Goal: Transaction & Acquisition: Purchase product/service

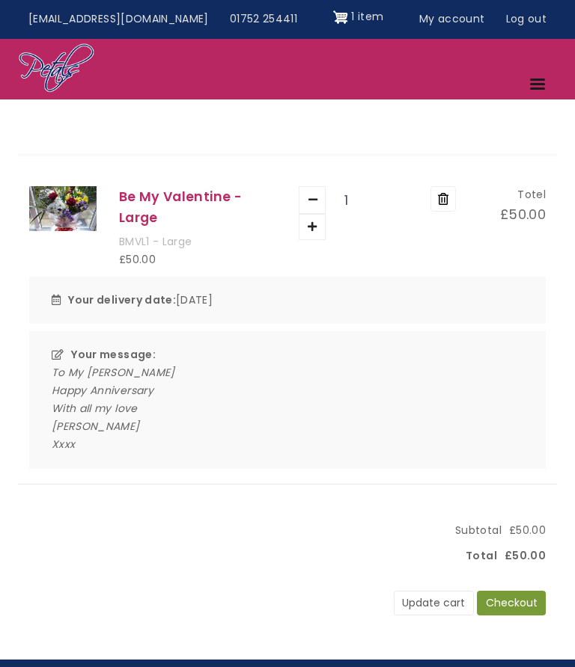
click at [507, 596] on button "Checkout" at bounding box center [511, 603] width 69 height 25
click at [439, 204] on button "Remove" at bounding box center [442, 198] width 25 height 25
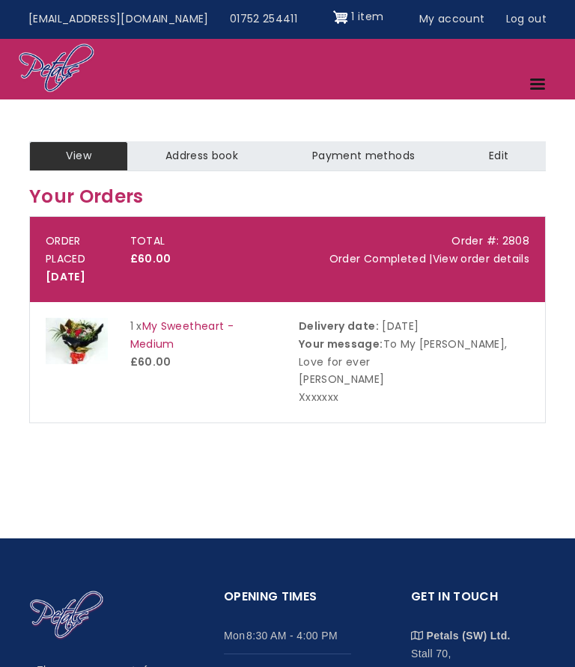
click at [534, 87] on link "Menu" at bounding box center [538, 86] width 37 height 26
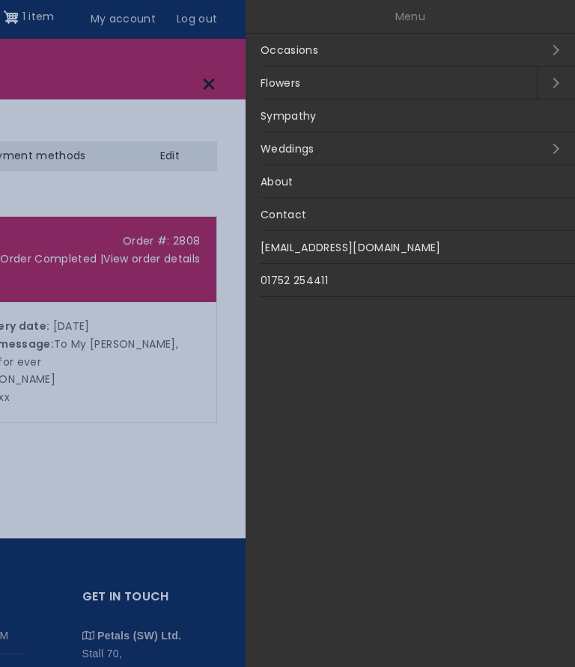
click at [349, 51] on link "Occasions Open submenu" at bounding box center [409, 50] width 329 height 33
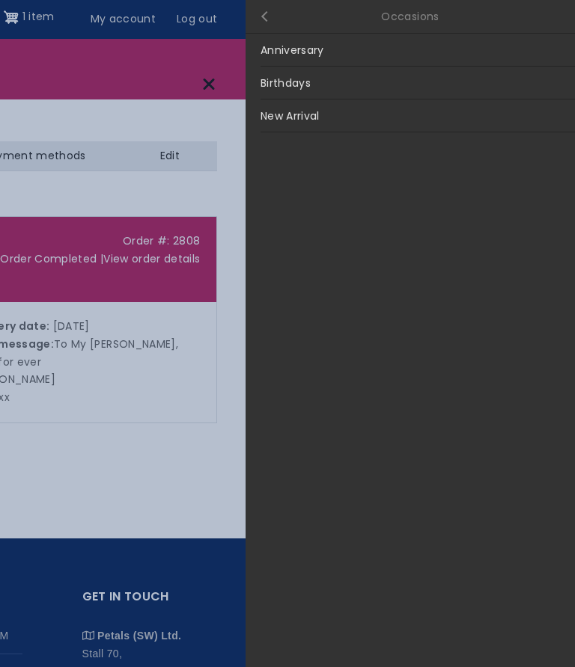
click at [352, 50] on link "Anniversary" at bounding box center [409, 50] width 329 height 33
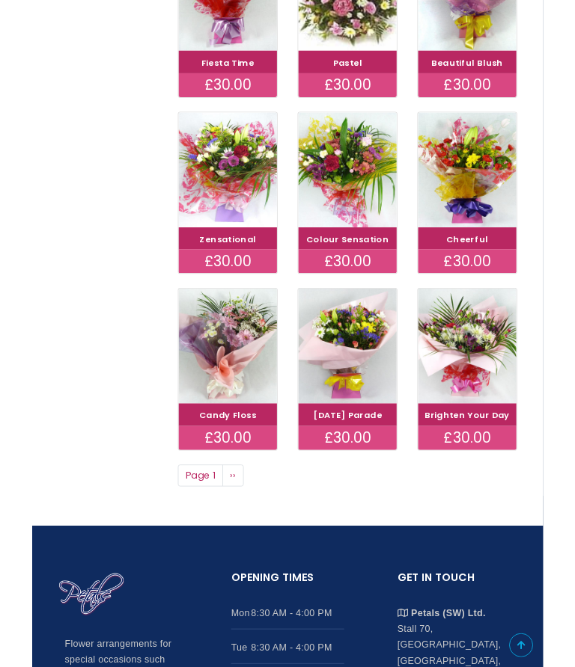
scroll to position [599, 0]
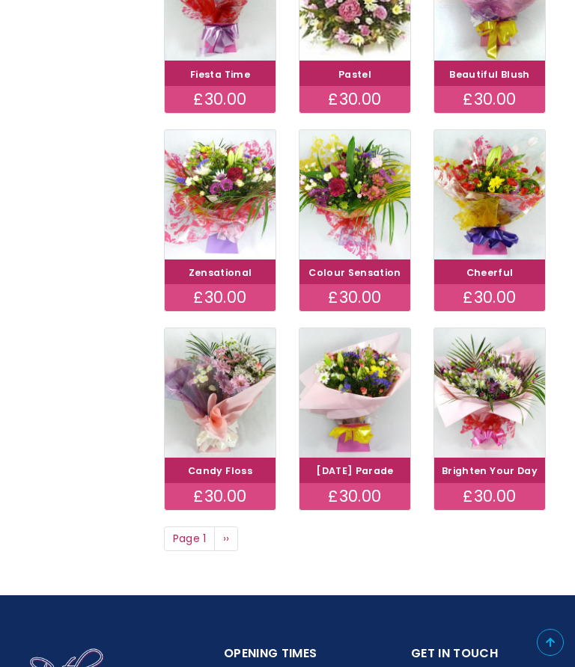
click at [227, 549] on link "Next page ››" at bounding box center [226, 539] width 24 height 25
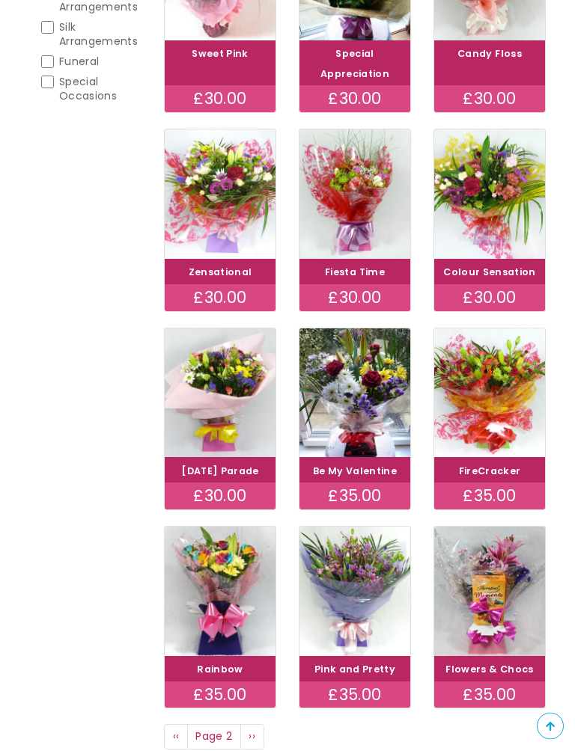
scroll to position [400, 0]
click at [352, 406] on img at bounding box center [354, 393] width 111 height 129
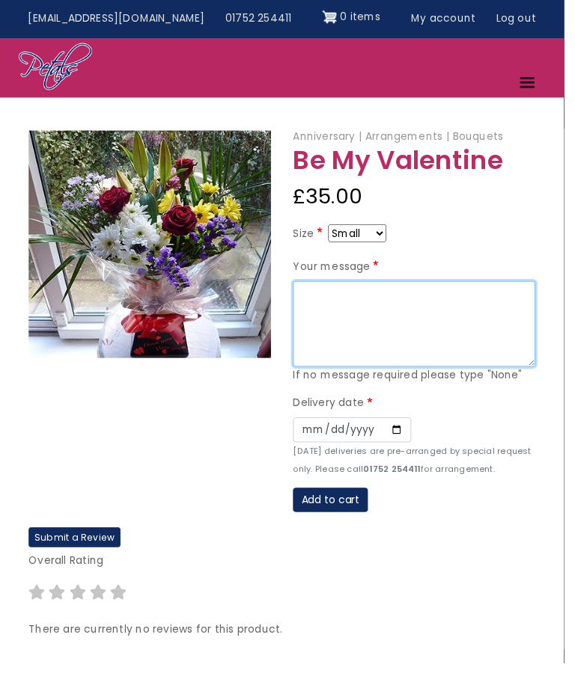
click at [317, 297] on textarea "Your message" at bounding box center [422, 331] width 247 height 88
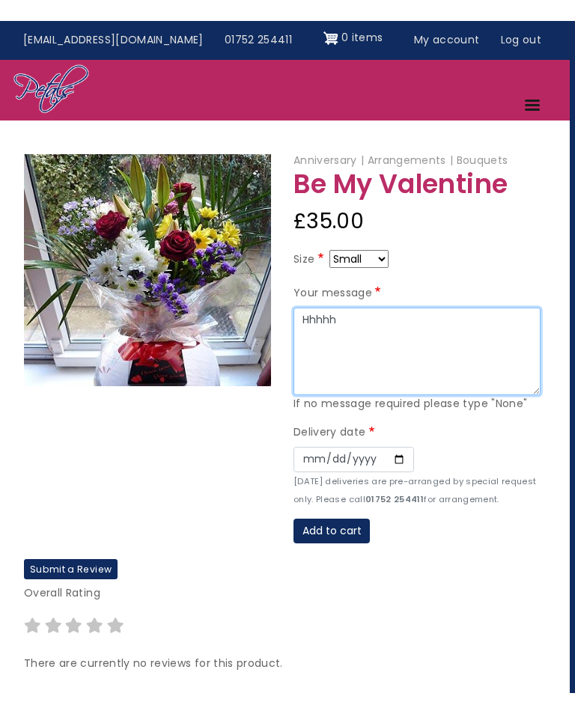
scroll to position [0, 11]
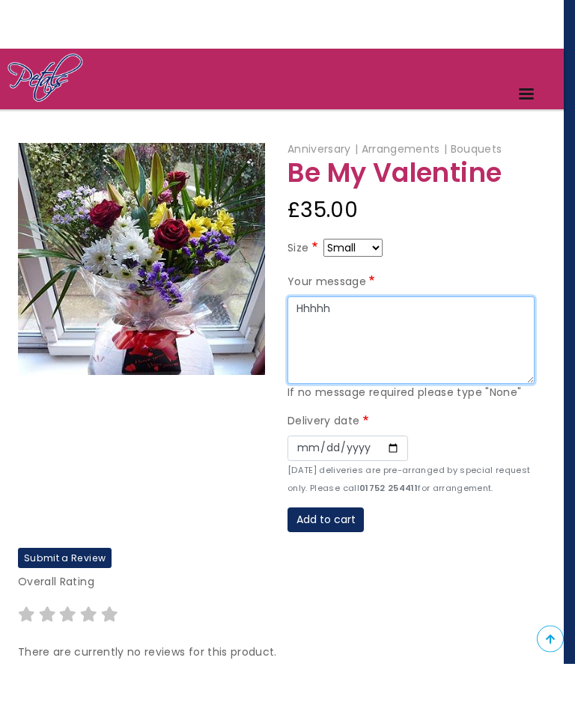
type textarea "Hhhhh"
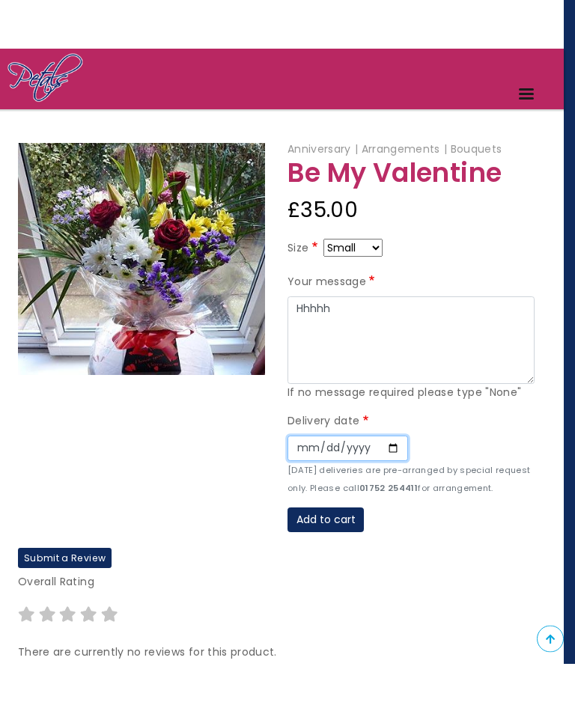
click at [299, 486] on input "Date" at bounding box center [347, 498] width 120 height 25
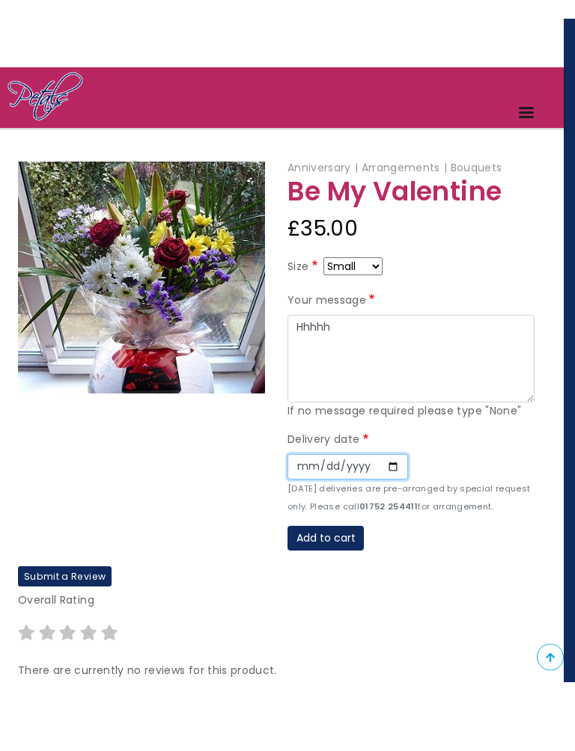
scroll to position [51, 11]
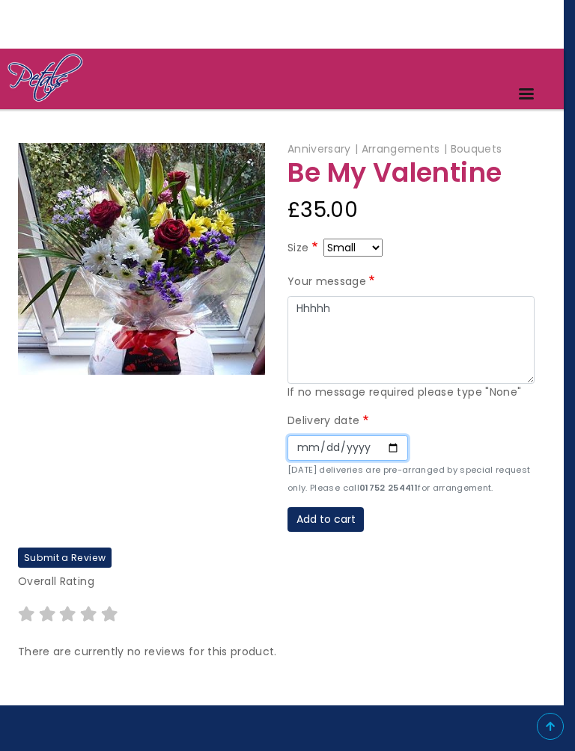
type input "2025-09-08"
click at [314, 516] on button "Add to cart" at bounding box center [325, 519] width 76 height 25
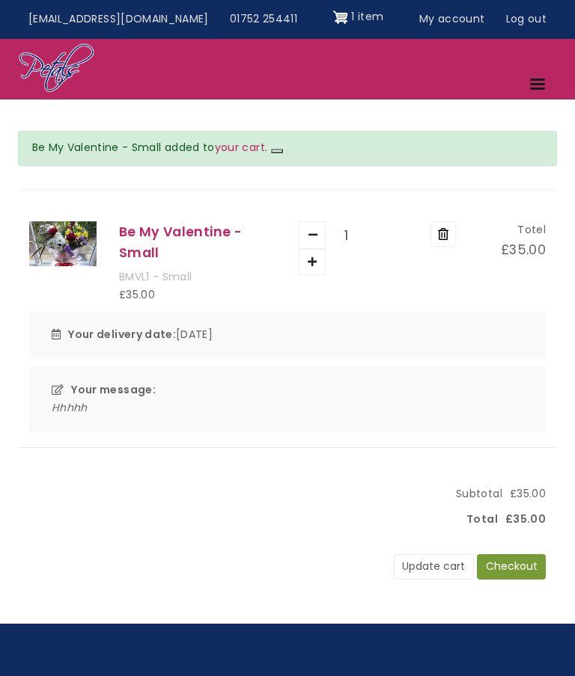
click at [513, 569] on button "Checkout" at bounding box center [511, 566] width 69 height 25
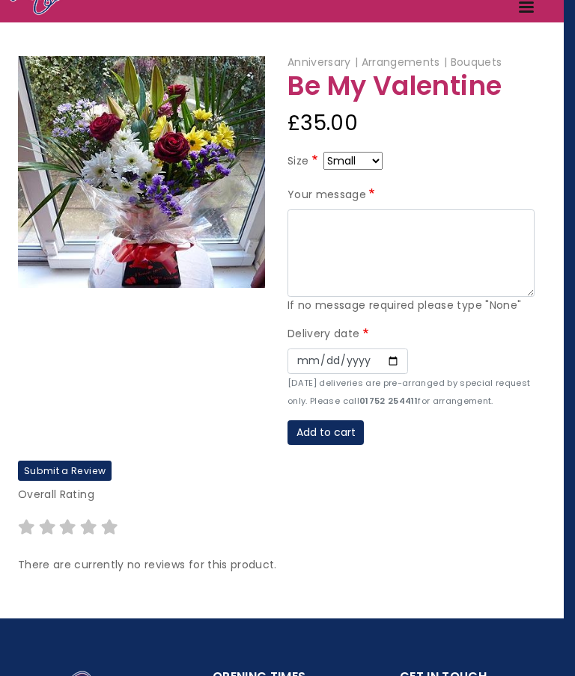
scroll to position [0, 11]
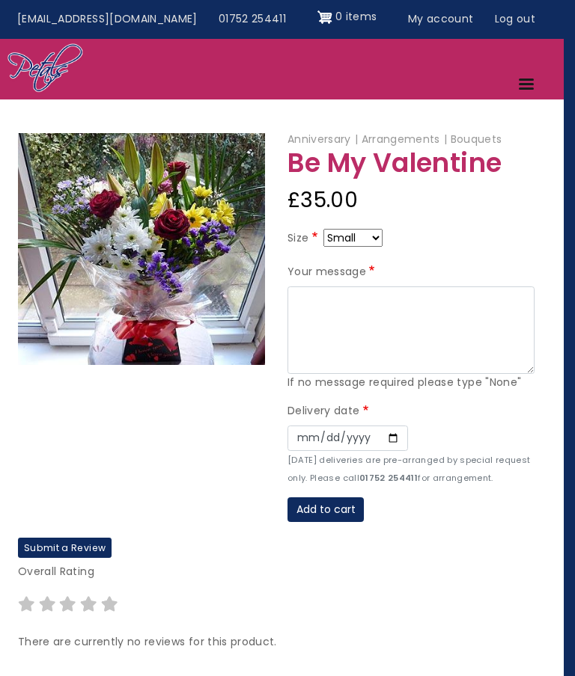
click at [317, 16] on img "Site header" at bounding box center [324, 17] width 15 height 24
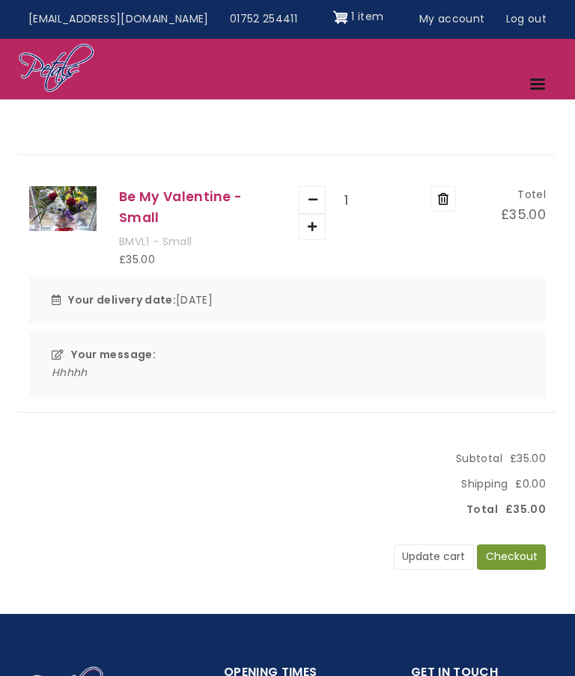
click at [442, 198] on button "Remove" at bounding box center [442, 198] width 25 height 25
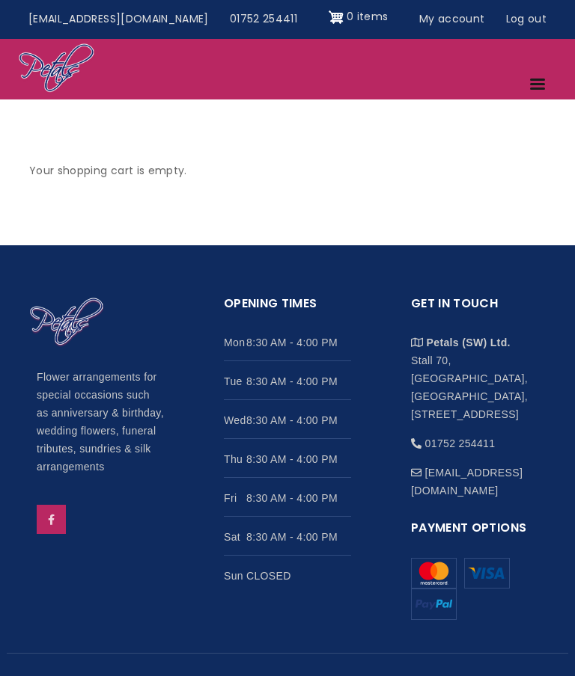
click at [520, 83] on link "Menu" at bounding box center [538, 86] width 37 height 26
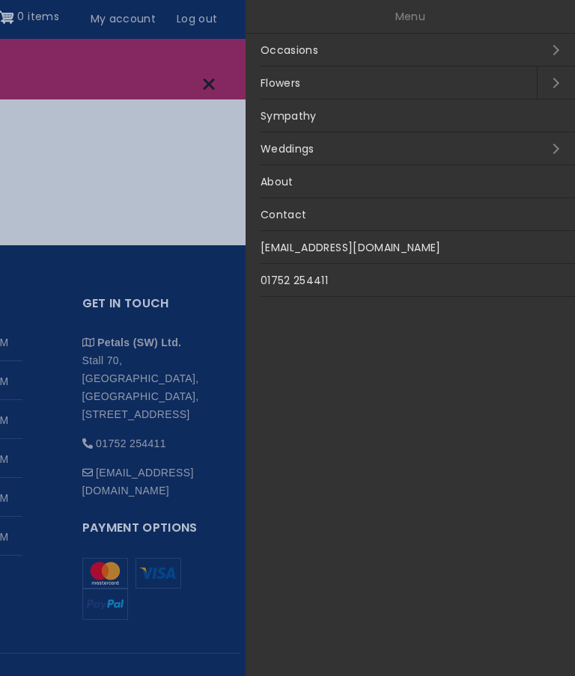
click at [275, 52] on link "Occasions Open submenu" at bounding box center [409, 50] width 329 height 33
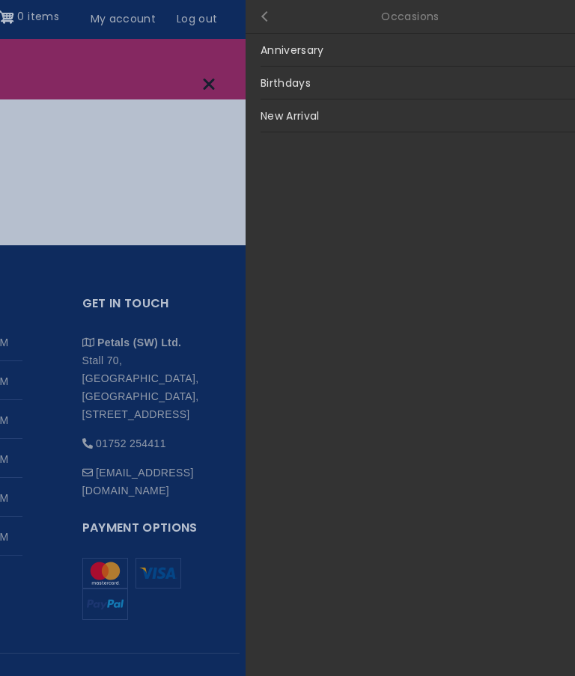
click at [279, 52] on link "Anniversary" at bounding box center [409, 50] width 329 height 33
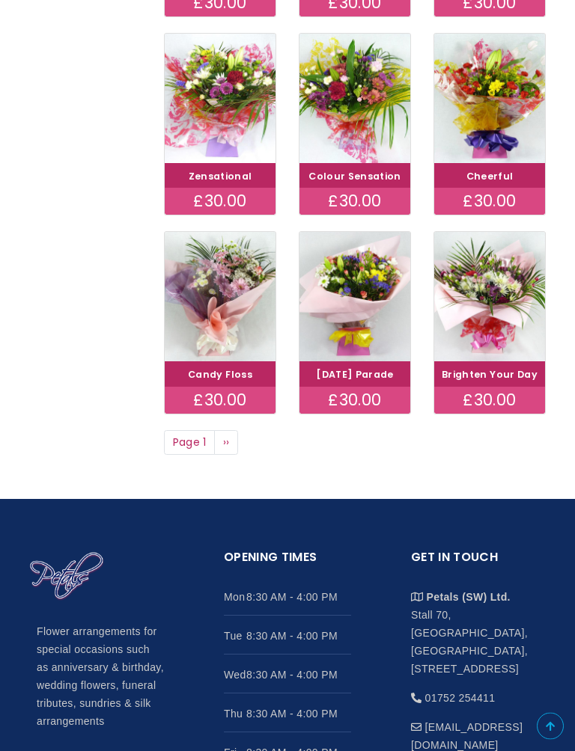
scroll to position [695, 0]
click at [227, 450] on span "››" at bounding box center [226, 442] width 7 height 15
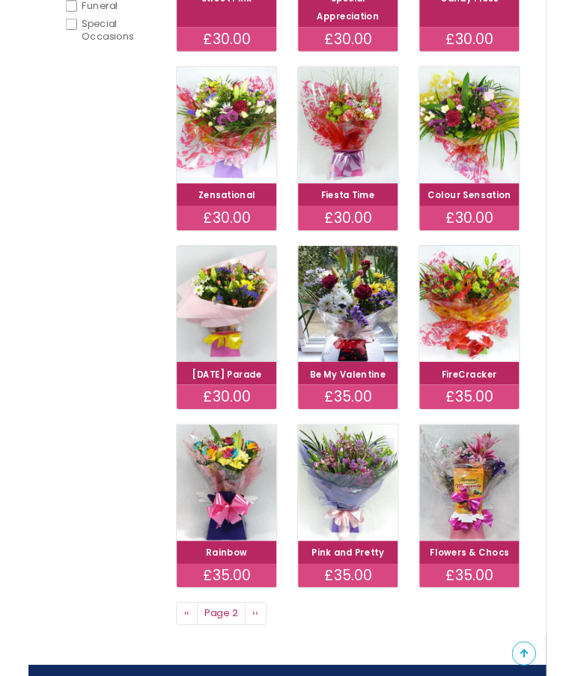
scroll to position [455, 0]
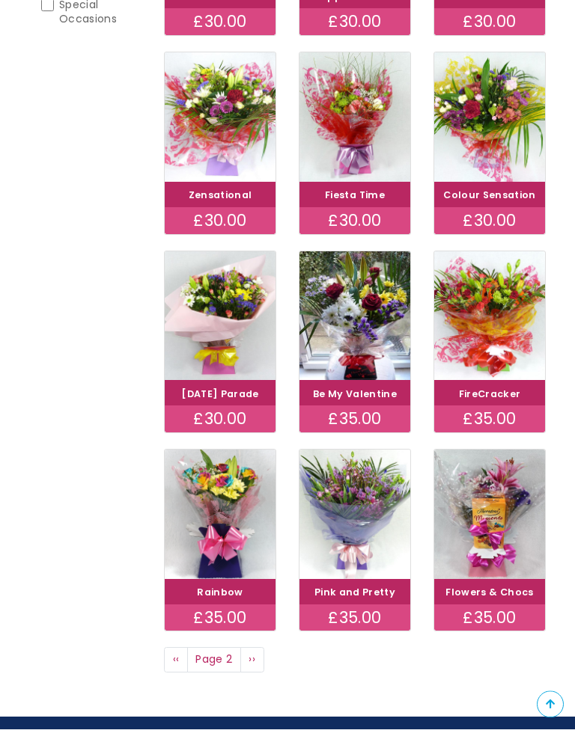
click at [359, 403] on img at bounding box center [354, 338] width 111 height 129
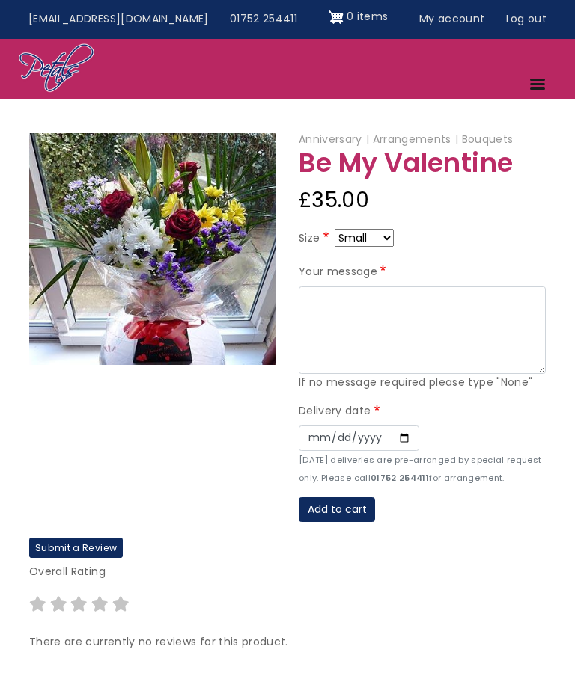
click at [386, 237] on select "Small Medium Large" at bounding box center [363, 238] width 59 height 18
select select "10"
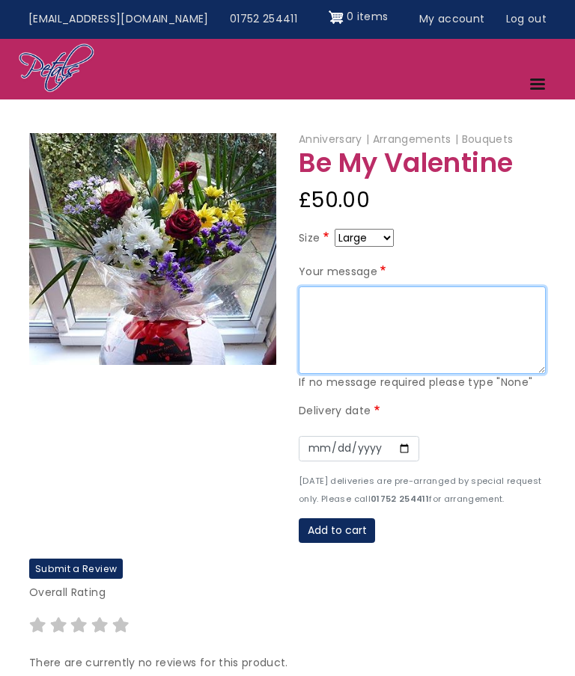
click at [312, 300] on textarea "Your message" at bounding box center [422, 331] width 247 height 88
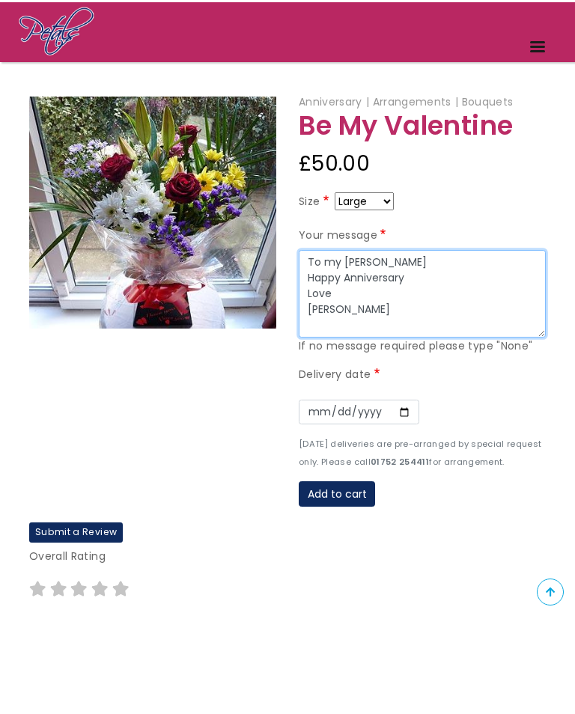
type textarea "To my Darling Janet Happy Anniversary Love Richard Xxxx"
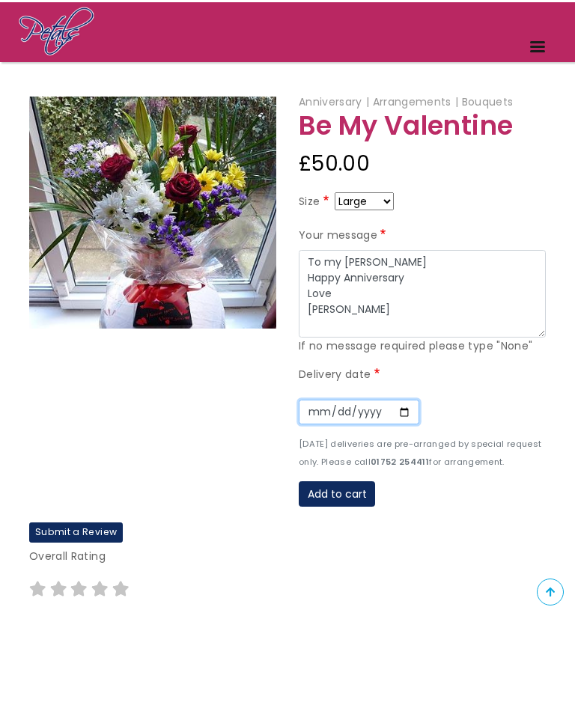
click at [307, 497] on input "Date" at bounding box center [359, 509] width 120 height 25
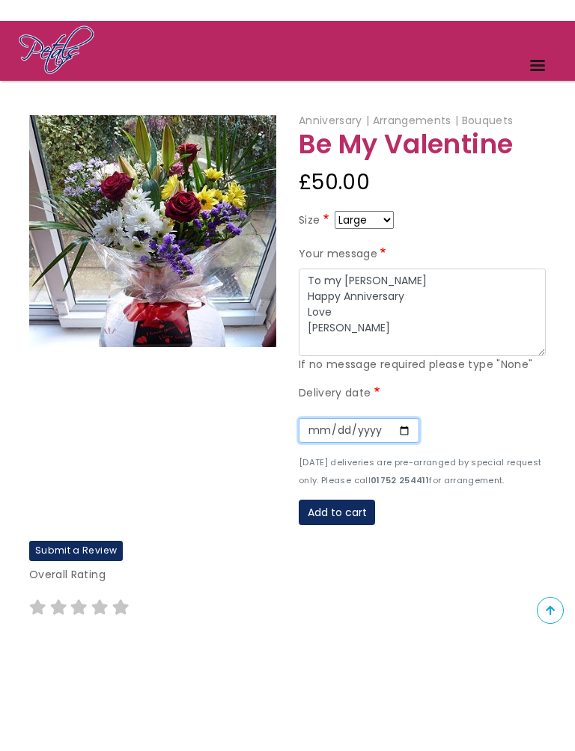
scroll to position [97, 0]
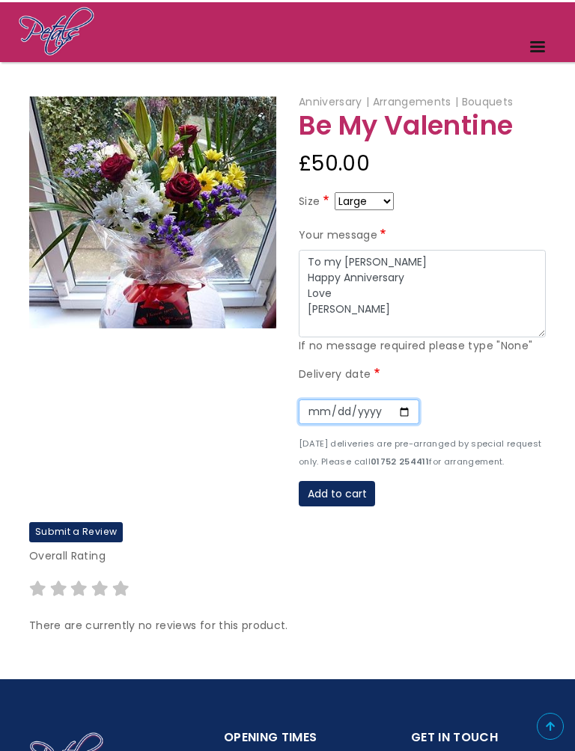
type input "2025-09-08"
click at [329, 490] on button "Add to cart" at bounding box center [337, 493] width 76 height 25
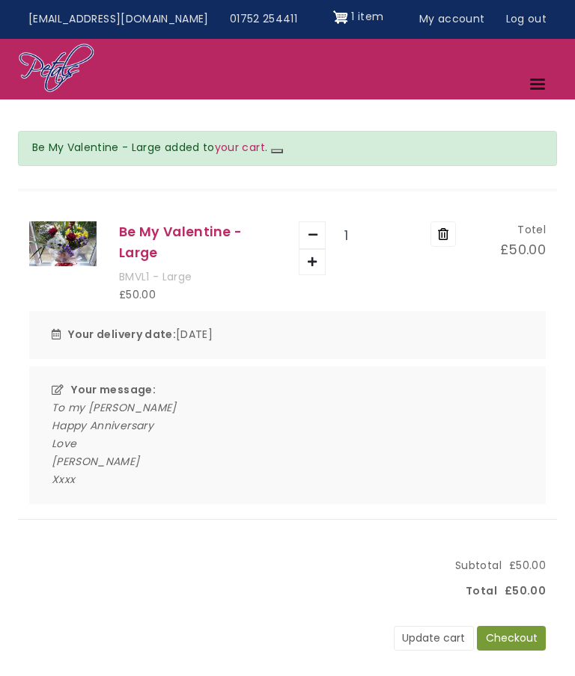
click at [508, 637] on button "Checkout" at bounding box center [511, 638] width 69 height 25
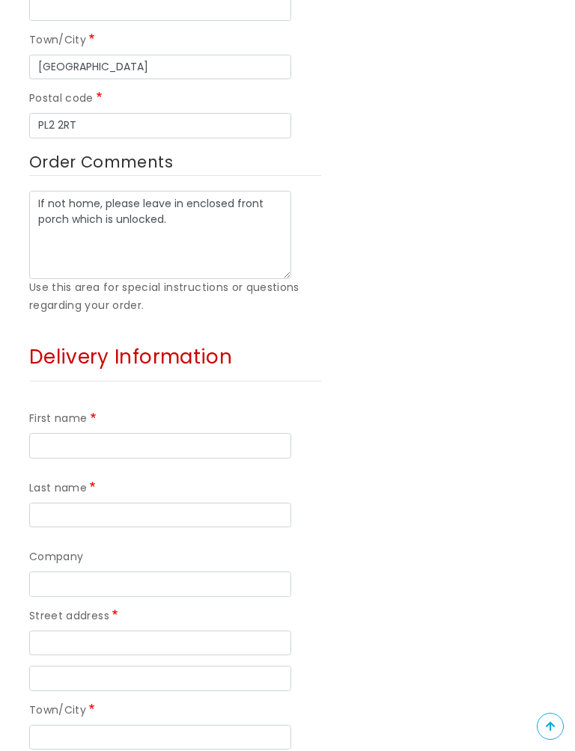
scroll to position [746, 0]
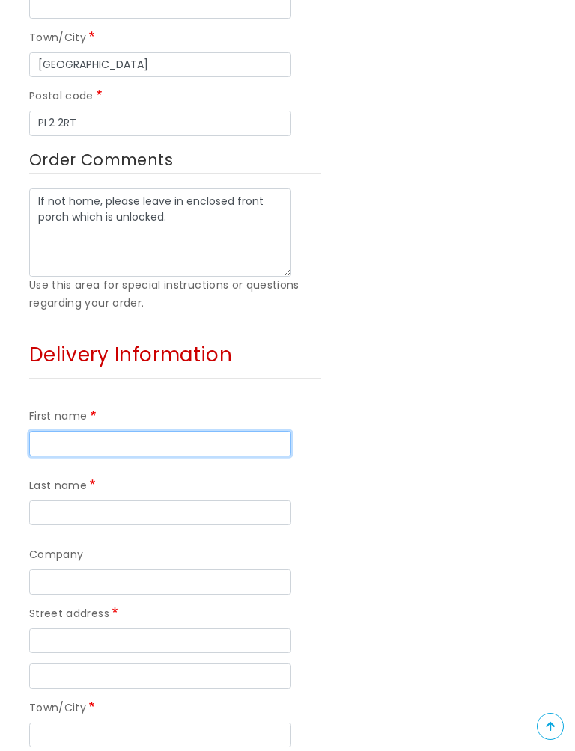
click at [48, 434] on input "First name" at bounding box center [160, 443] width 262 height 25
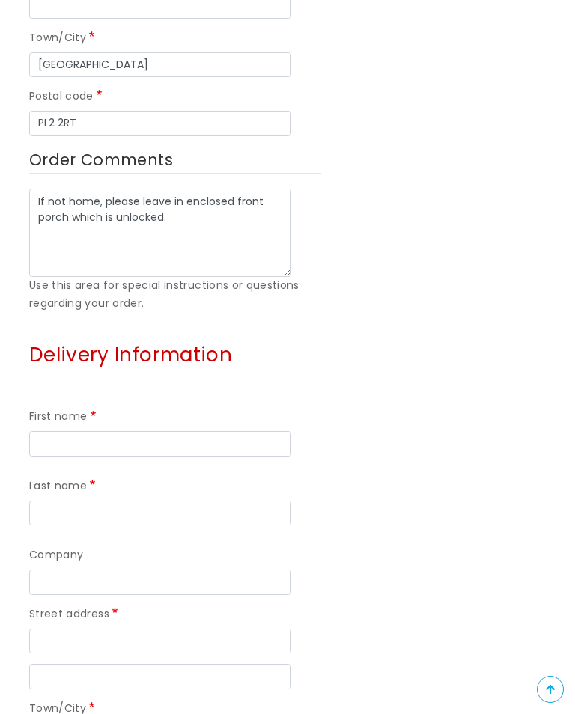
type input "[PERSON_NAME]"
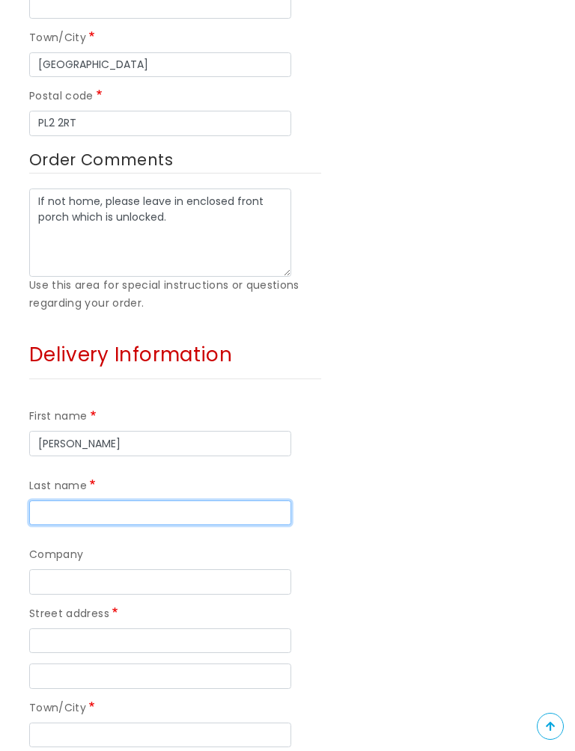
type input "[PERSON_NAME]"
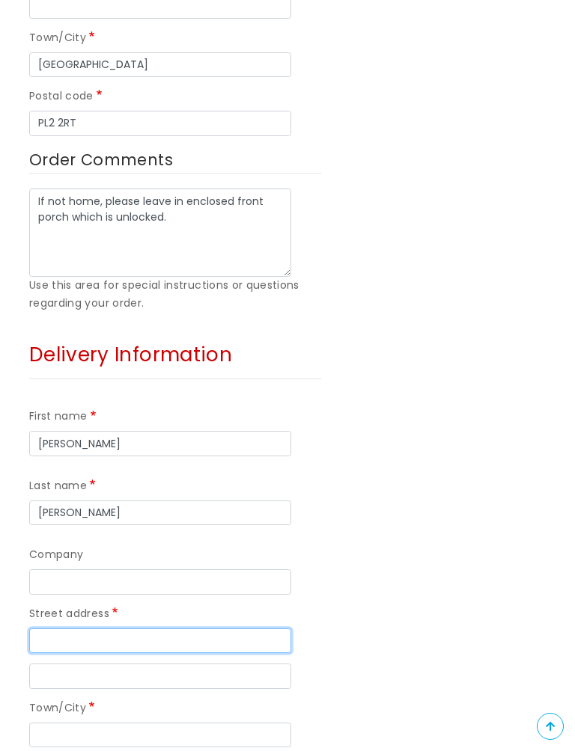
type input "[STREET_ADDRESS][PERSON_NAME]"
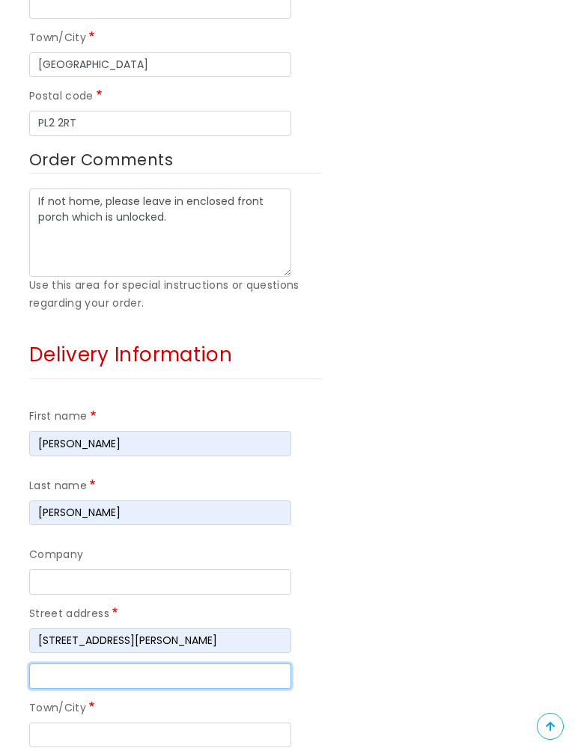
type input "[GEOGRAPHIC_DATA]"
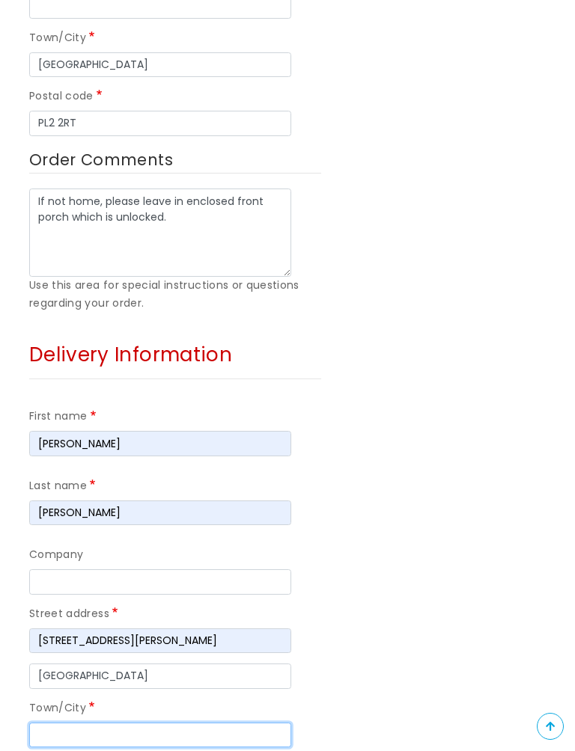
type input "[GEOGRAPHIC_DATA]"
type input "PL2 2RT"
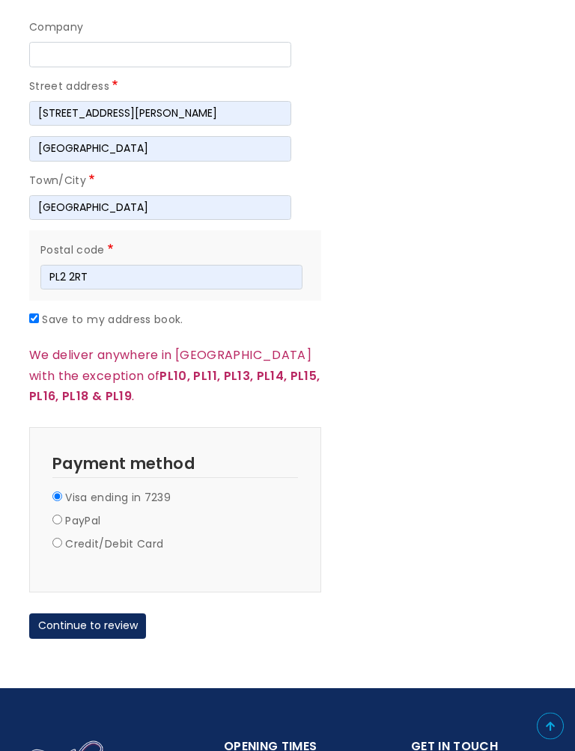
scroll to position [1274, 0]
click at [85, 614] on button "Continue to review" at bounding box center [87, 626] width 117 height 25
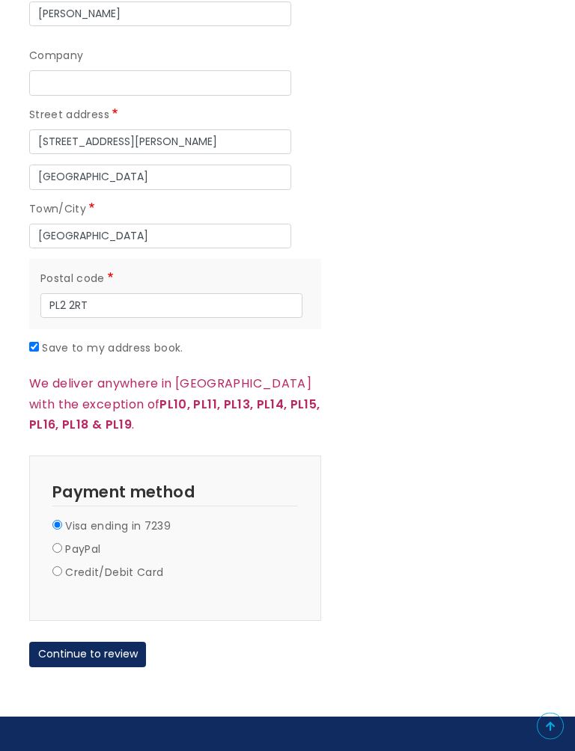
scroll to position [1255, 0]
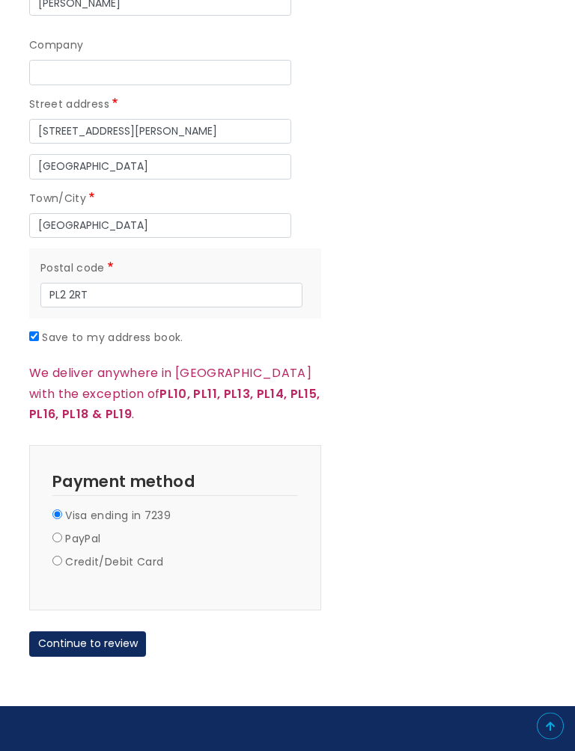
click at [33, 332] on input "Save to my address book." at bounding box center [34, 337] width 10 height 10
checkbox input "false"
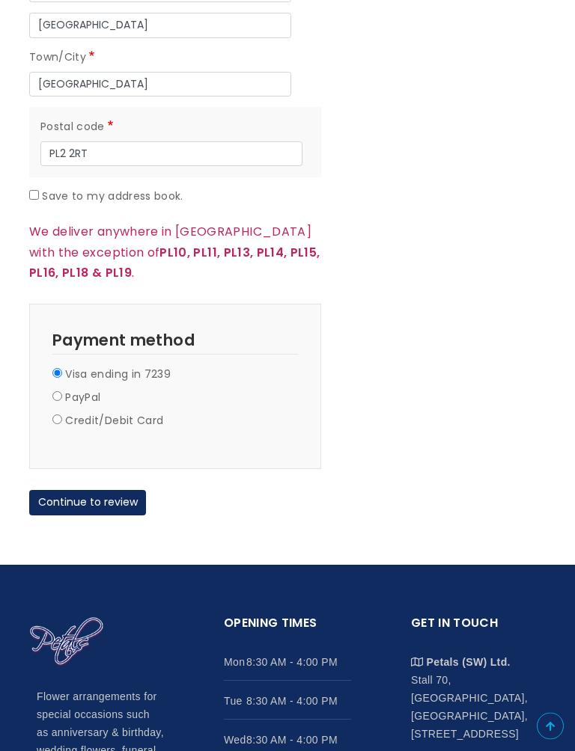
click at [60, 415] on input "Credit/Debit Card" at bounding box center [57, 420] width 10 height 10
radio input "true"
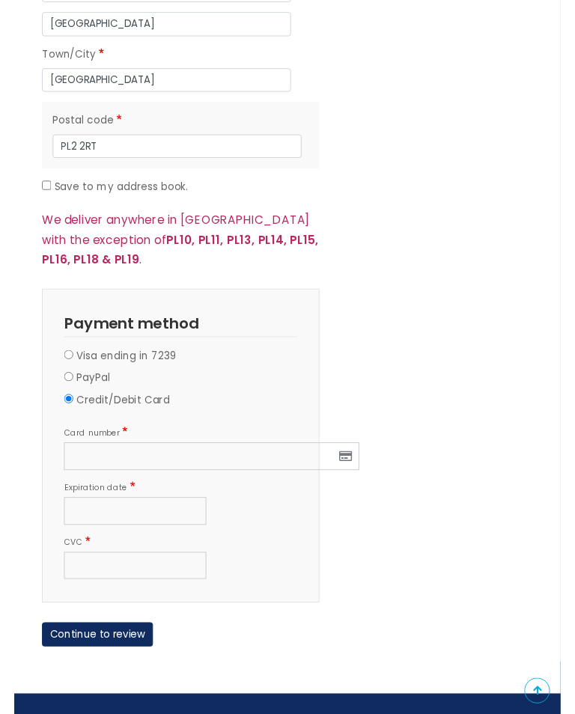
scroll to position [1396, 0]
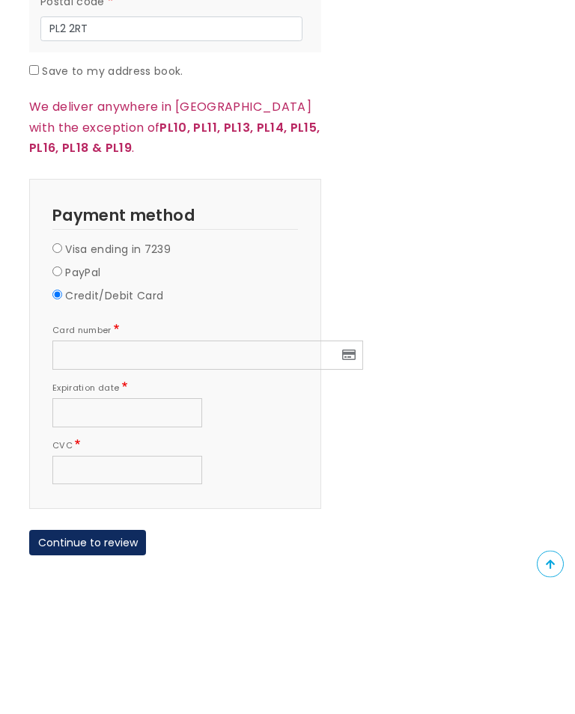
click at [70, 524] on div at bounding box center [127, 538] width 150 height 29
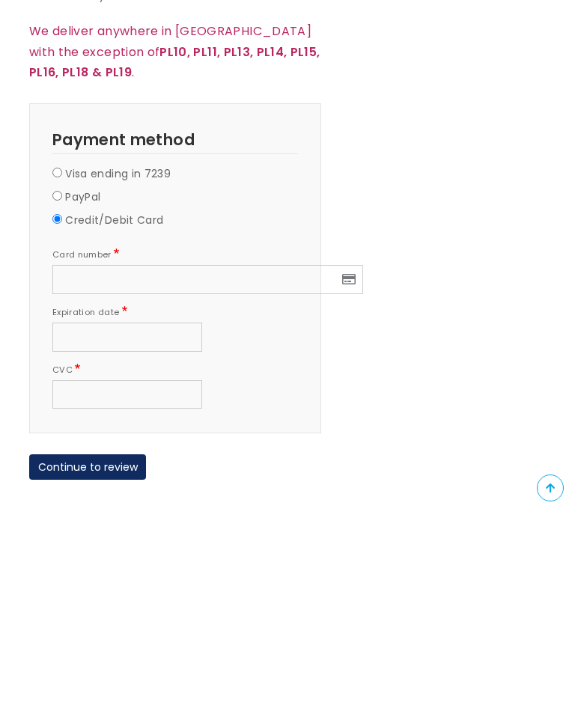
click at [76, 656] on button "Continue to review" at bounding box center [87, 668] width 117 height 25
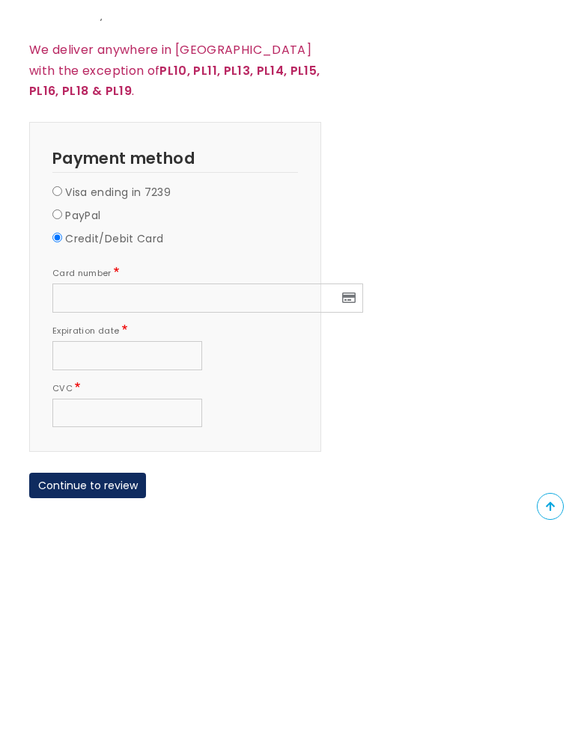
scroll to position [1598, 0]
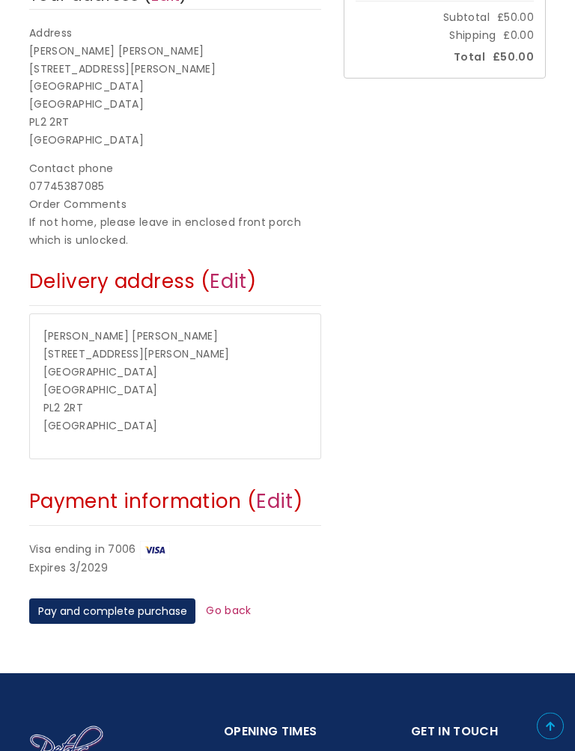
scroll to position [365, 0]
click at [108, 599] on button "Pay and complete purchase" at bounding box center [112, 611] width 166 height 25
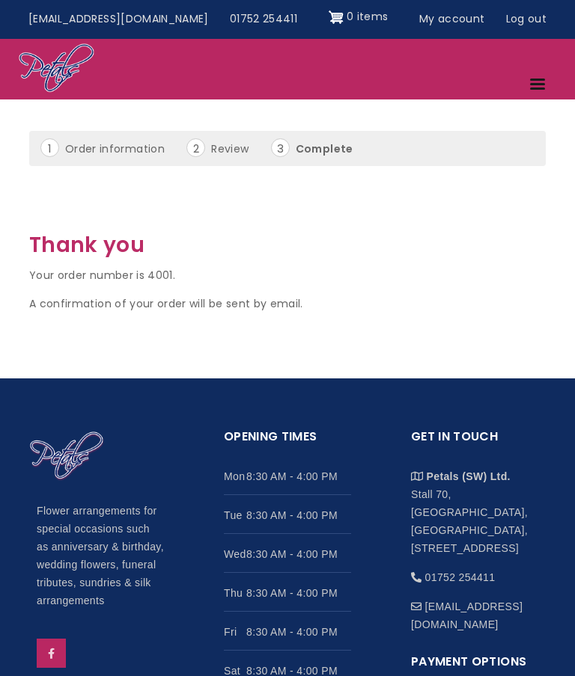
click at [516, 19] on link "Log out" at bounding box center [525, 19] width 61 height 28
